Goal: Navigation & Orientation: Understand site structure

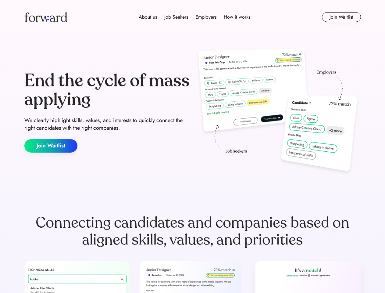
click at [193, 146] on div "End the cycle of mass applying We clearly highlight skills, values, and interes…" at bounding box center [192, 111] width 337 height 131
click at [193, 17] on div "About us Job Seekers Employers How it works" at bounding box center [194, 16] width 240 height 7
click at [46, 17] on img at bounding box center [45, 17] width 43 height 10
click at [195, 17] on div "About us Job Seekers Employers How it works" at bounding box center [194, 16] width 240 height 7
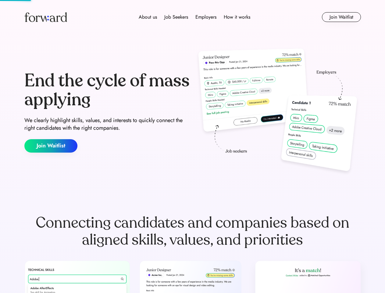
click at [148, 17] on div "About us" at bounding box center [148, 16] width 18 height 7
click at [176, 17] on div "Job Seekers" at bounding box center [176, 16] width 24 height 7
click at [206, 17] on div "Employers" at bounding box center [206, 16] width 21 height 7
click at [237, 17] on div "How it works" at bounding box center [237, 16] width 27 height 7
click at [341, 17] on button "Join Waitlist" at bounding box center [341, 17] width 39 height 10
